Goal: Task Accomplishment & Management: Manage account settings

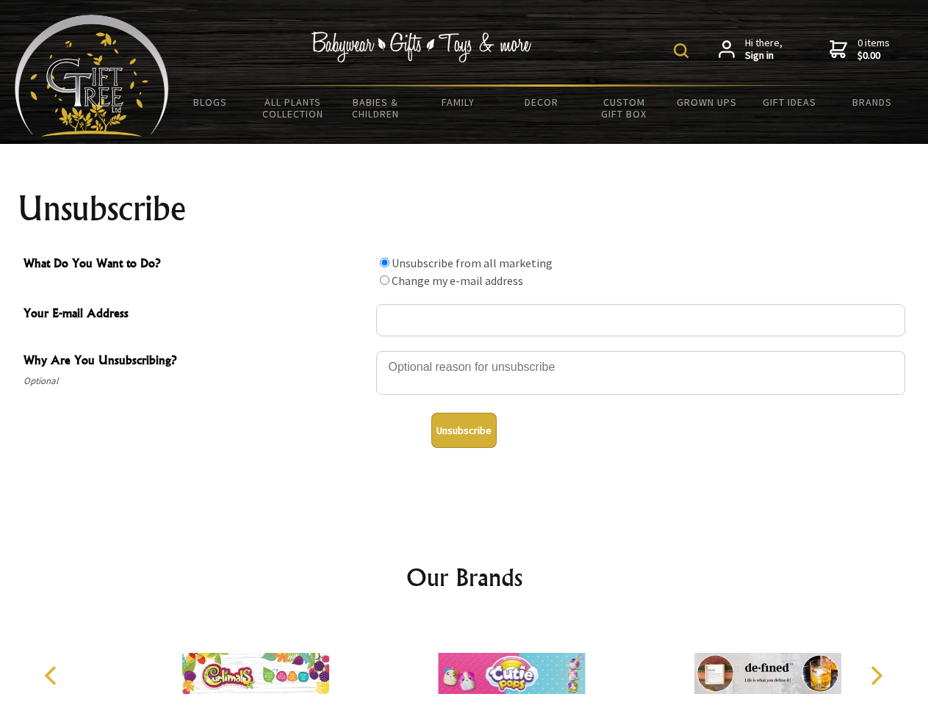
click at [683, 51] on img at bounding box center [681, 50] width 15 height 15
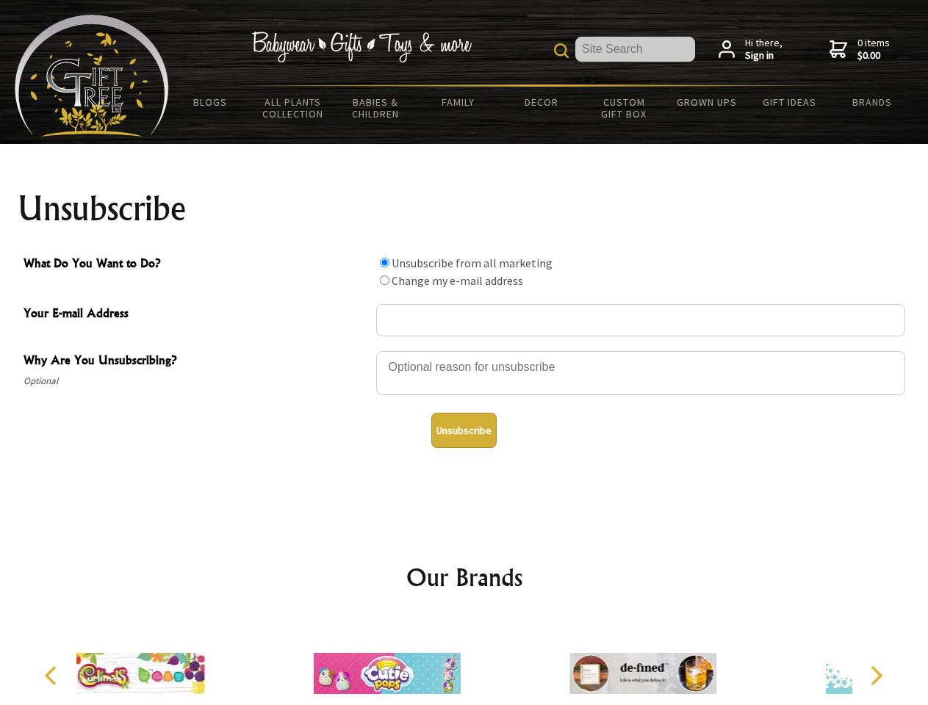
click at [464, 350] on div at bounding box center [640, 375] width 529 height 51
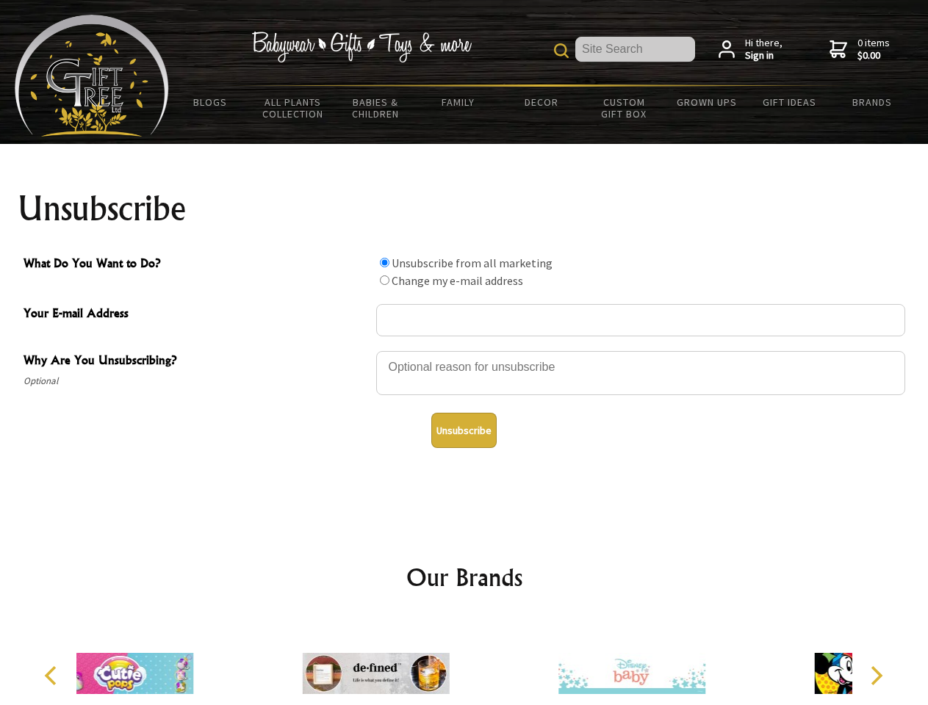
click at [384, 262] on input "What Do You Want to Do?" at bounding box center [385, 263] width 10 height 10
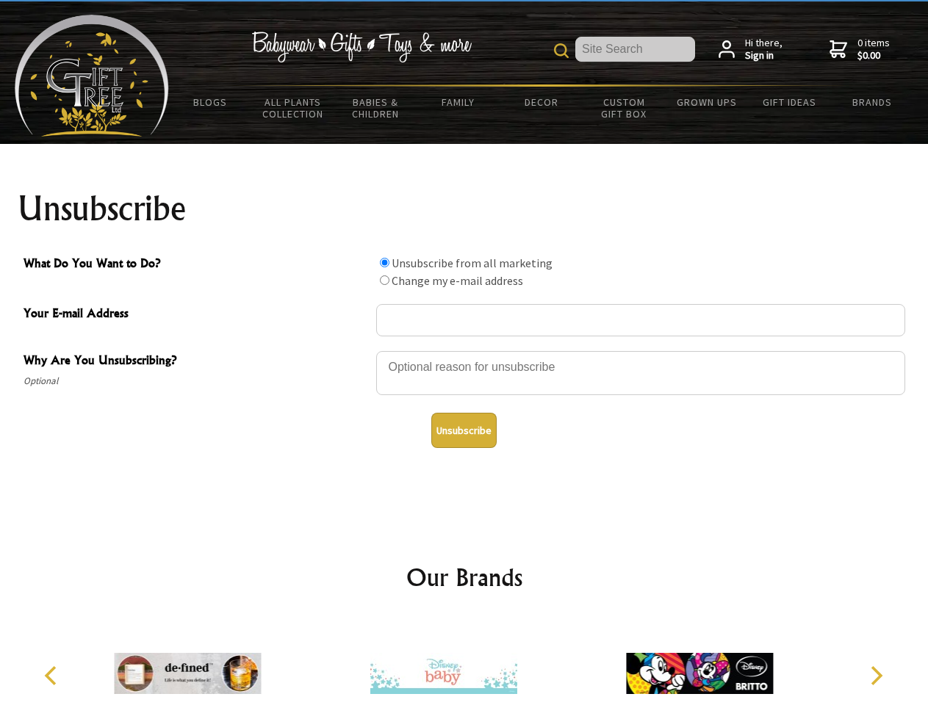
click at [384, 280] on input "What Do You Want to Do?" at bounding box center [385, 280] width 10 height 10
click at [464, 430] on button "Unsubscribe" at bounding box center [463, 430] width 65 height 35
click at [464, 662] on img at bounding box center [443, 674] width 147 height 110
click at [53, 676] on icon "Previous" at bounding box center [52, 675] width 19 height 19
radio input "true"
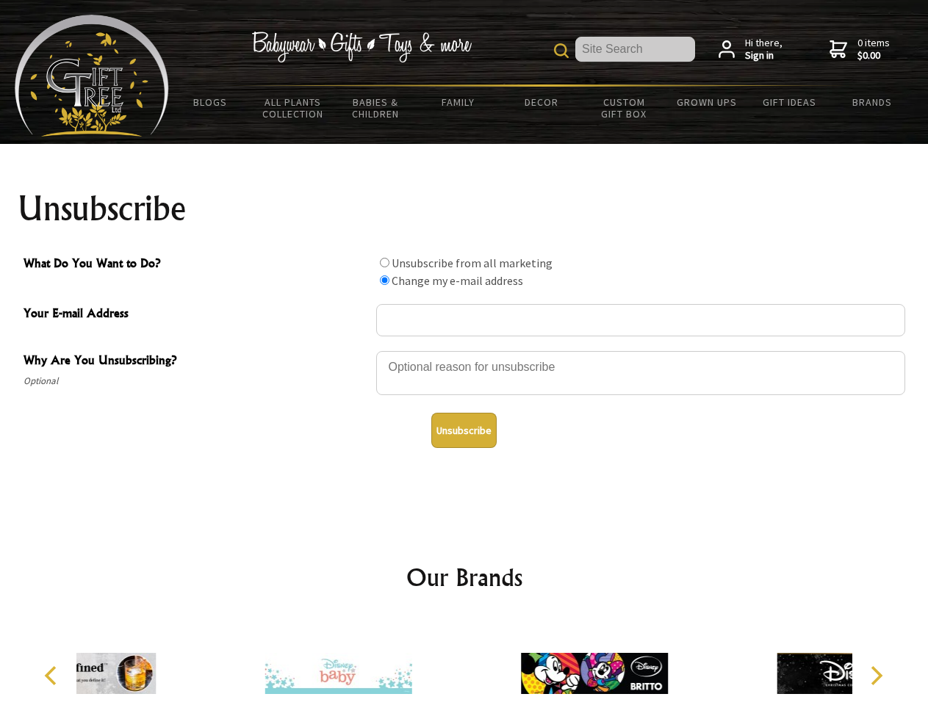
click at [876, 676] on icon "Next" at bounding box center [874, 675] width 19 height 19
